Goal: Book appointment/travel/reservation

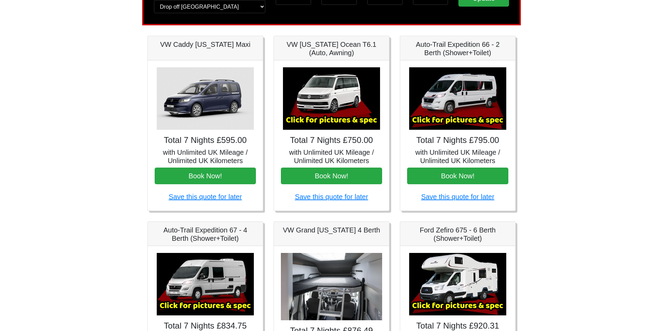
scroll to position [104, 0]
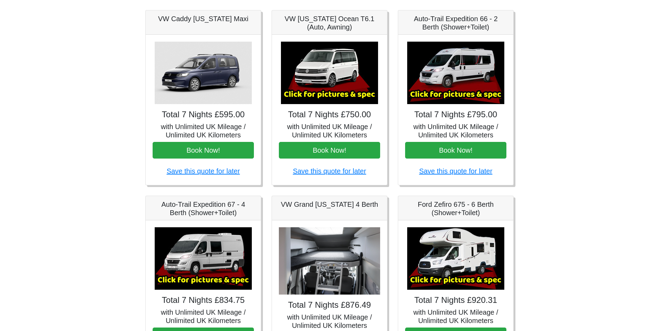
click at [448, 77] on img at bounding box center [455, 73] width 97 height 62
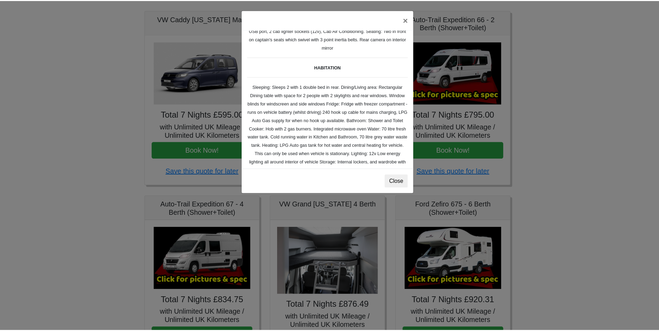
scroll to position [69, 0]
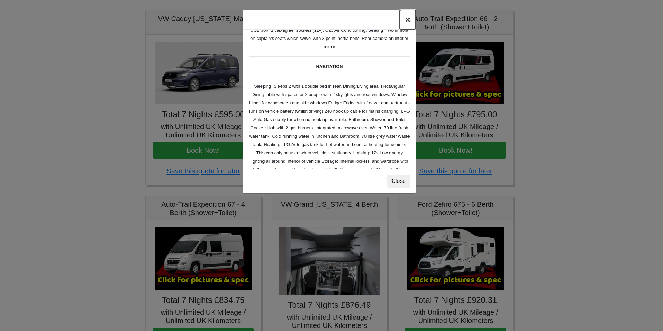
click at [406, 20] on button "×" at bounding box center [408, 19] width 16 height 19
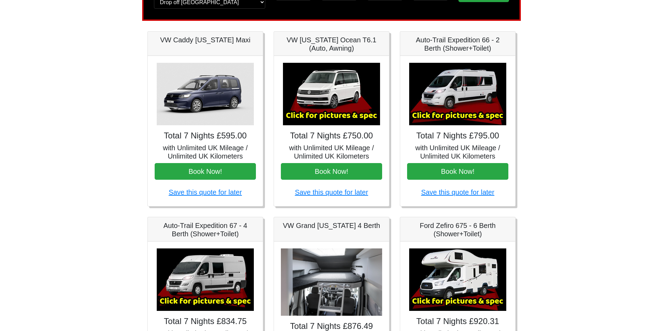
scroll to position [104, 0]
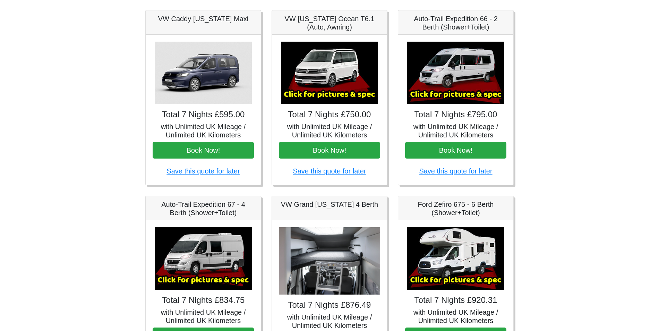
click at [331, 77] on img at bounding box center [329, 73] width 97 height 62
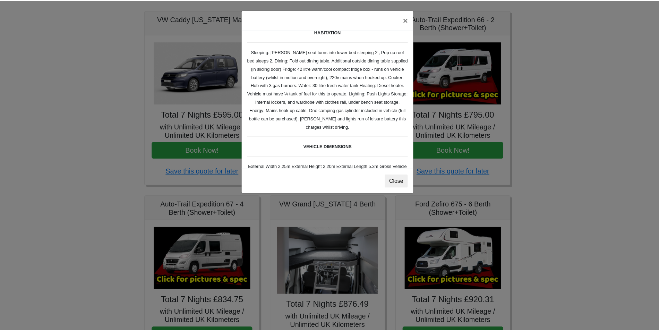
scroll to position [35, 0]
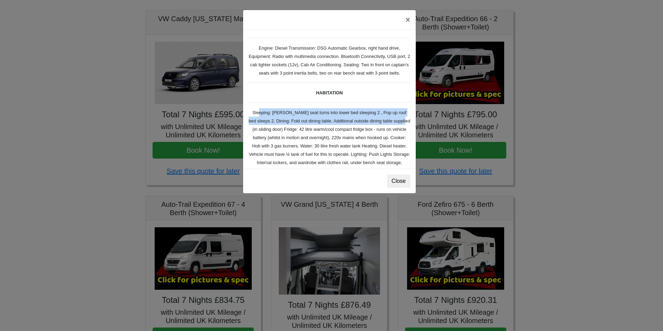
drag, startPoint x: 253, startPoint y: 121, endPoint x: 376, endPoint y: 125, distance: 123.2
click at [419, 125] on div "× VW [US_STATE] Ocean T6 Spec TECHNICAL DATA Engine: Diesel Transmission: DSG A…" at bounding box center [331, 165] width 663 height 331
click at [276, 133] on div "VW [US_STATE] Ocean T6 Spec TECHNICAL DATA Engine: Diesel Transmission: DSG Aut…" at bounding box center [329, 99] width 173 height 139
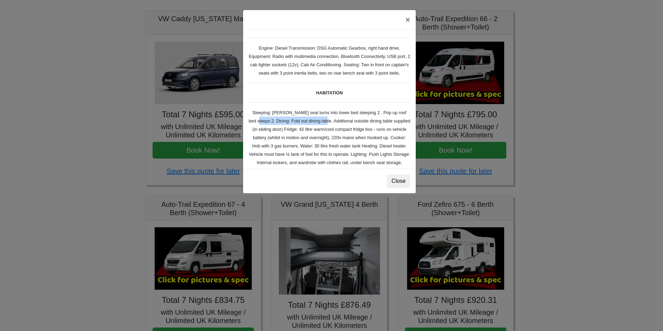
drag, startPoint x: 297, startPoint y: 129, endPoint x: 324, endPoint y: 129, distance: 26.7
click at [324, 129] on div "VW [US_STATE] Ocean T6 Spec TECHNICAL DATA Engine: Diesel Transmission: DSG Aut…" at bounding box center [329, 99] width 173 height 139
drag, startPoint x: 262, startPoint y: 120, endPoint x: 317, endPoint y: 122, distance: 55.6
click at [317, 122] on small "TECHNICAL DATA Engine: Diesel Transmission: DSG Automatic Gearbox, right hand d…" at bounding box center [330, 156] width 162 height 276
drag, startPoint x: 330, startPoint y: 123, endPoint x: 377, endPoint y: 121, distance: 47.2
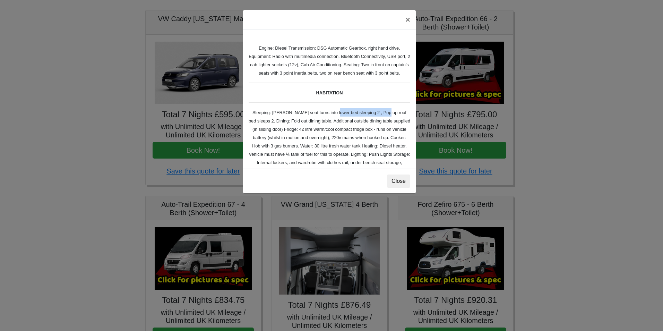
click at [377, 121] on small "TECHNICAL DATA Engine: Diesel Transmission: DSG Automatic Gearbox, right hand d…" at bounding box center [330, 156] width 162 height 276
drag, startPoint x: 305, startPoint y: 119, endPoint x: 382, endPoint y: 119, distance: 77.0
click at [381, 119] on small "TECHNICAL DATA Engine: Diesel Transmission: DSG Automatic Gearbox, right hand d…" at bounding box center [330, 156] width 162 height 276
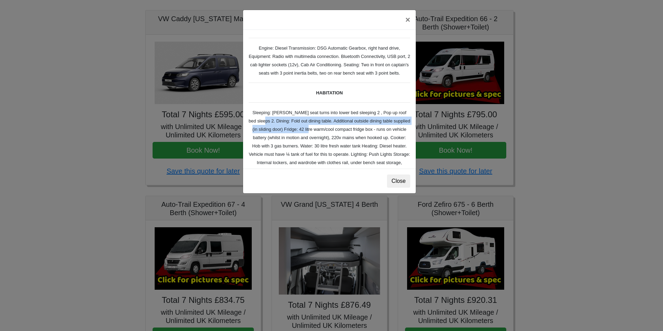
click at [337, 134] on div "VW [US_STATE] Ocean T6 Spec TECHNICAL DATA Engine: Diesel Transmission: DSG Aut…" at bounding box center [329, 99] width 173 height 139
click at [409, 19] on button "×" at bounding box center [408, 19] width 16 height 19
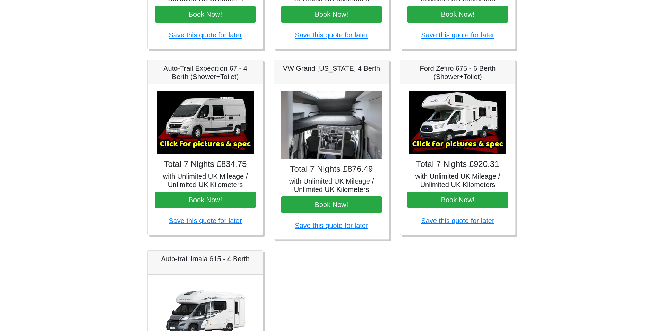
scroll to position [243, 0]
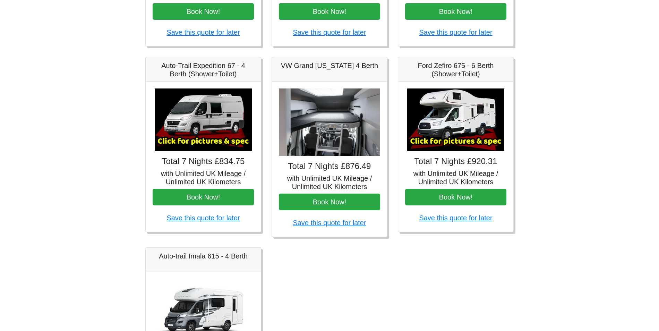
click at [450, 115] on img at bounding box center [455, 119] width 97 height 62
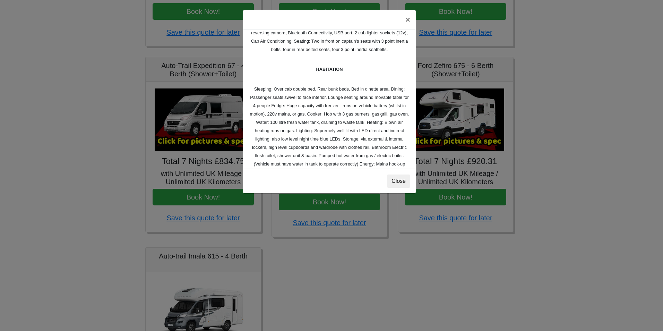
scroll to position [69, 0]
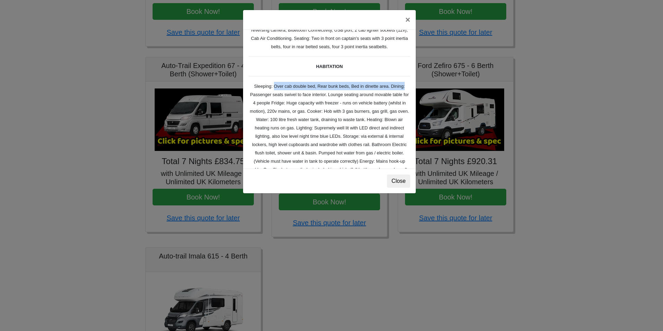
drag, startPoint x: 269, startPoint y: 86, endPoint x: 399, endPoint y: 87, distance: 130.8
click at [399, 87] on small "TECHNICAL DATA Engine: 2300cc, JTD, 130bhp. Diesel Transmission: Six speed manu…" at bounding box center [330, 133] width 162 height 301
click at [341, 93] on small "TECHNICAL DATA Engine: 2300cc, JTD, 130bhp. Diesel Transmission: Six speed manu…" at bounding box center [330, 133] width 162 height 301
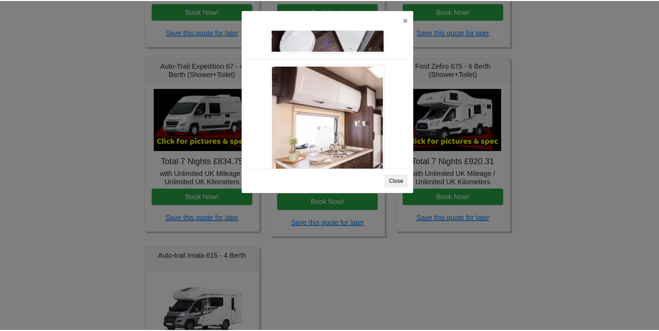
scroll to position [462, 0]
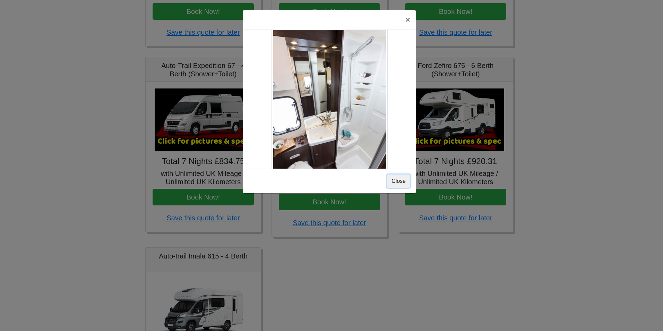
click at [396, 185] on button "Close" at bounding box center [398, 181] width 23 height 13
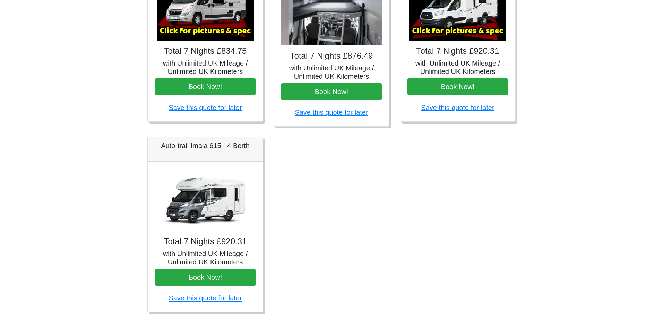
scroll to position [362, 0]
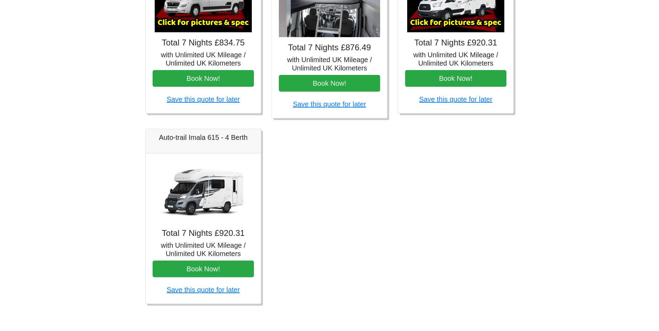
click at [204, 190] on img at bounding box center [203, 191] width 97 height 62
click at [198, 200] on img at bounding box center [203, 191] width 97 height 62
click at [201, 236] on h4 "Total 7 Nights £920.31" at bounding box center [203, 233] width 101 height 10
click at [195, 194] on img at bounding box center [203, 191] width 97 height 62
click at [444, 19] on img at bounding box center [455, 1] width 97 height 62
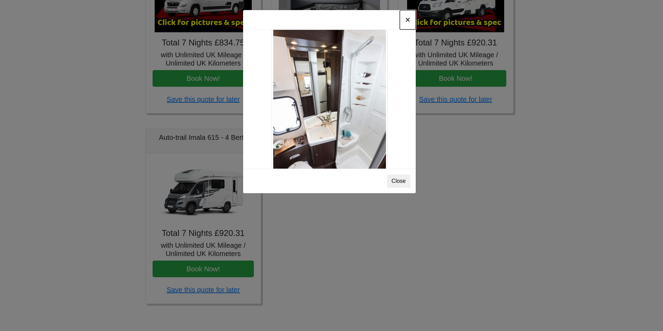
click at [407, 17] on button "×" at bounding box center [408, 19] width 16 height 19
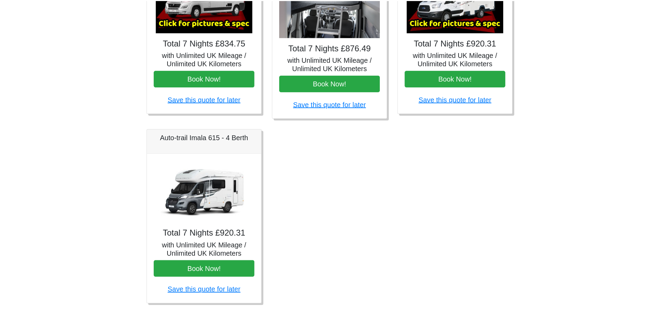
scroll to position [331, 0]
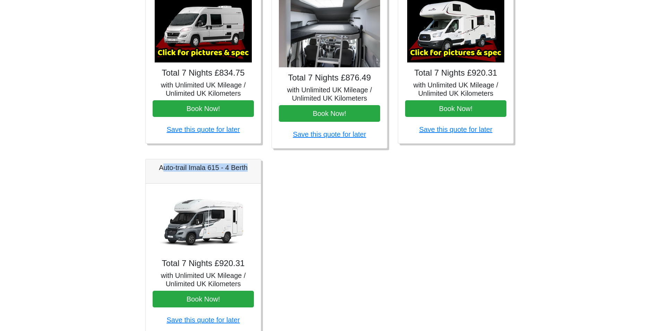
drag, startPoint x: 162, startPoint y: 168, endPoint x: 244, endPoint y: 170, distance: 81.6
click at [248, 170] on h5 "Auto-trail Imala 615 - 4 Berth" at bounding box center [203, 167] width 101 height 8
click at [206, 172] on h5 "Auto-trail Imala 615 - 4 Berth" at bounding box center [203, 167] width 101 height 8
drag, startPoint x: 160, startPoint y: 165, endPoint x: 260, endPoint y: 171, distance: 100.1
click at [260, 171] on div "Auto-trail Imala 615 - 4 Berth" at bounding box center [203, 171] width 115 height 24
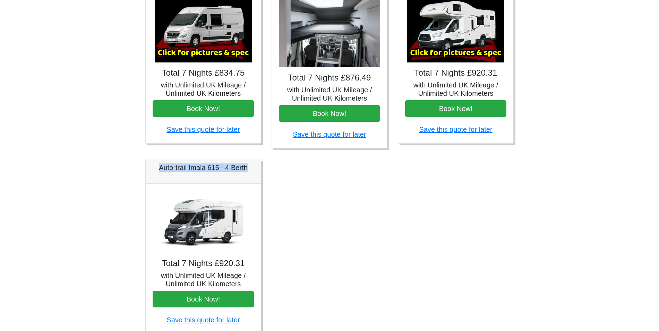
copy h5 "Auto-trail Imala 615 - 4 Berth"
